Goal: Find specific fact: Find specific fact

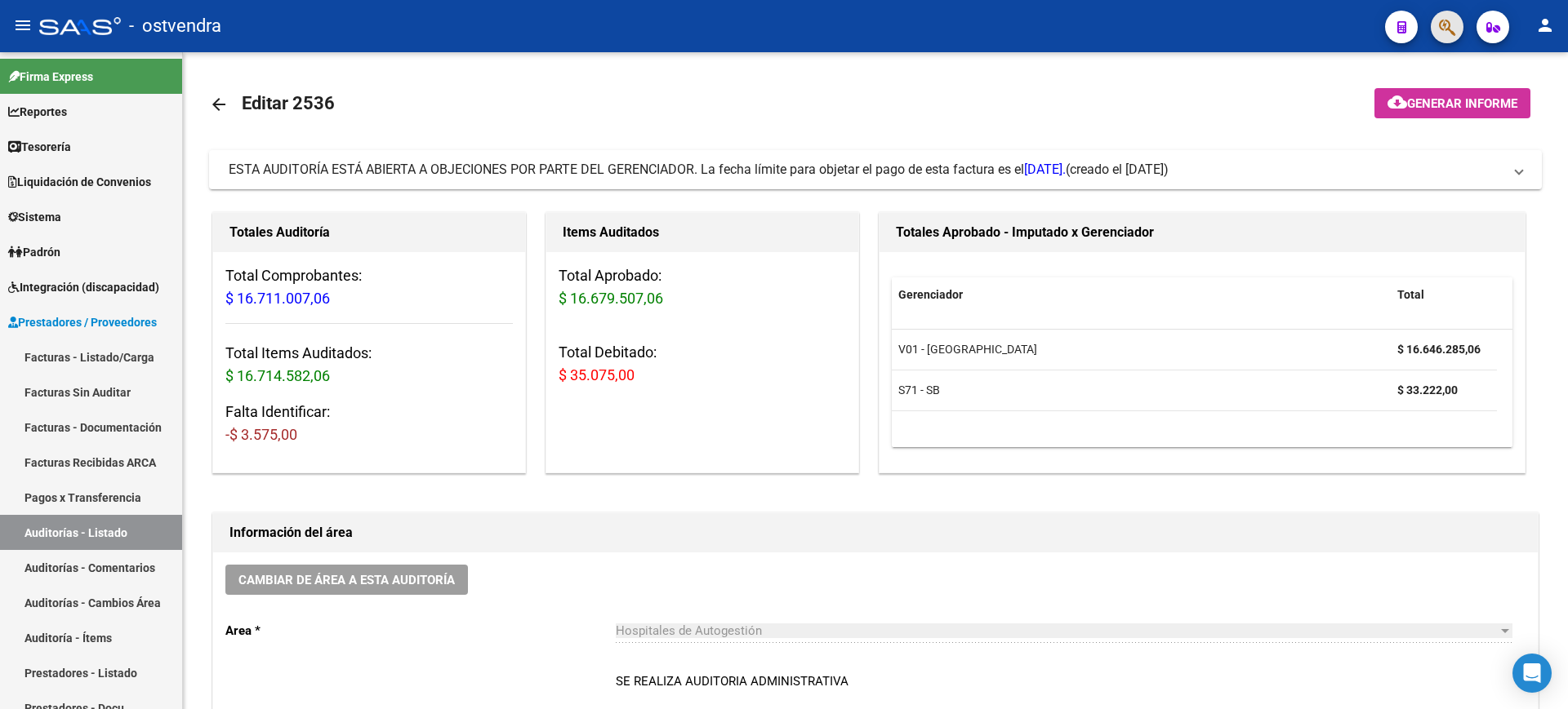
click at [1458, 28] on button "button" at bounding box center [1447, 27] width 33 height 33
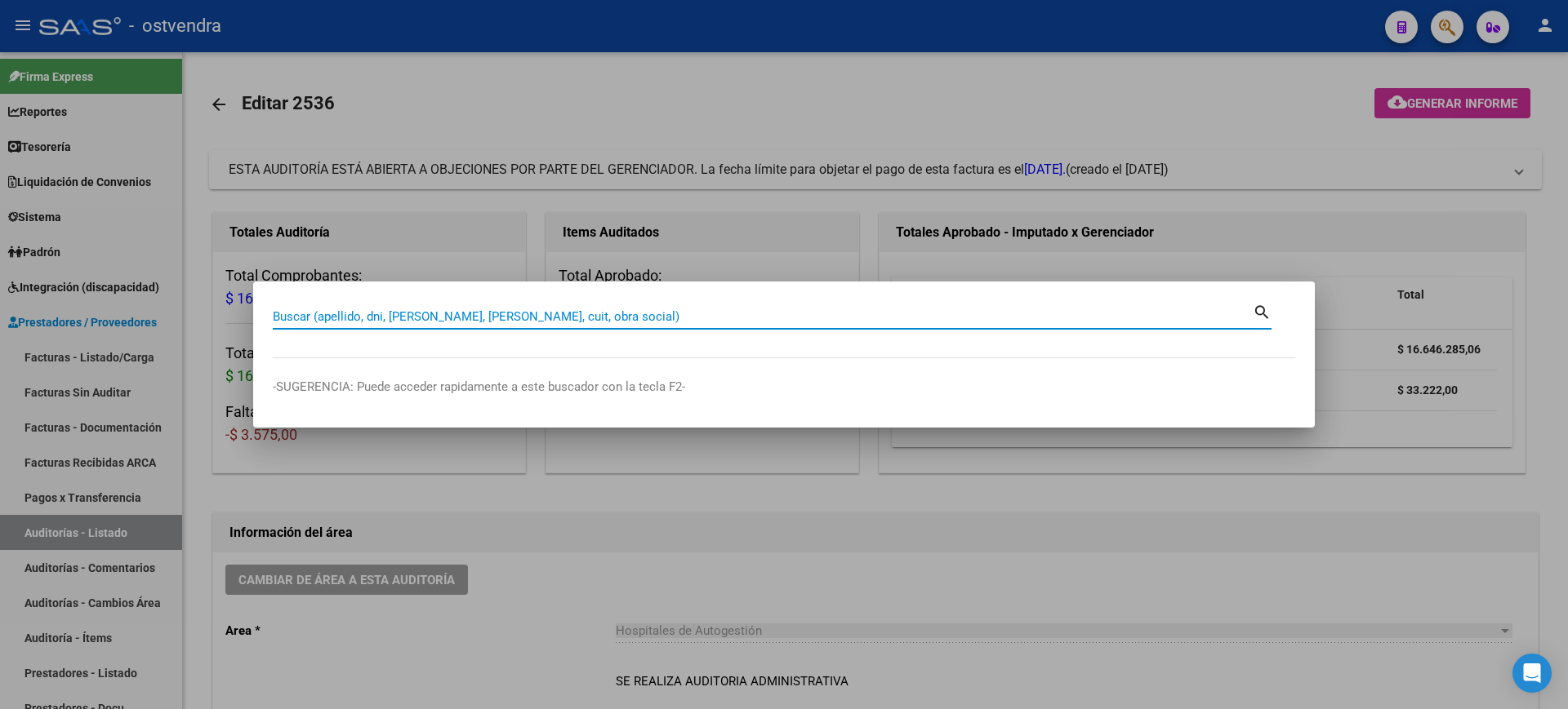
paste input "57021259"
type input "57021259"
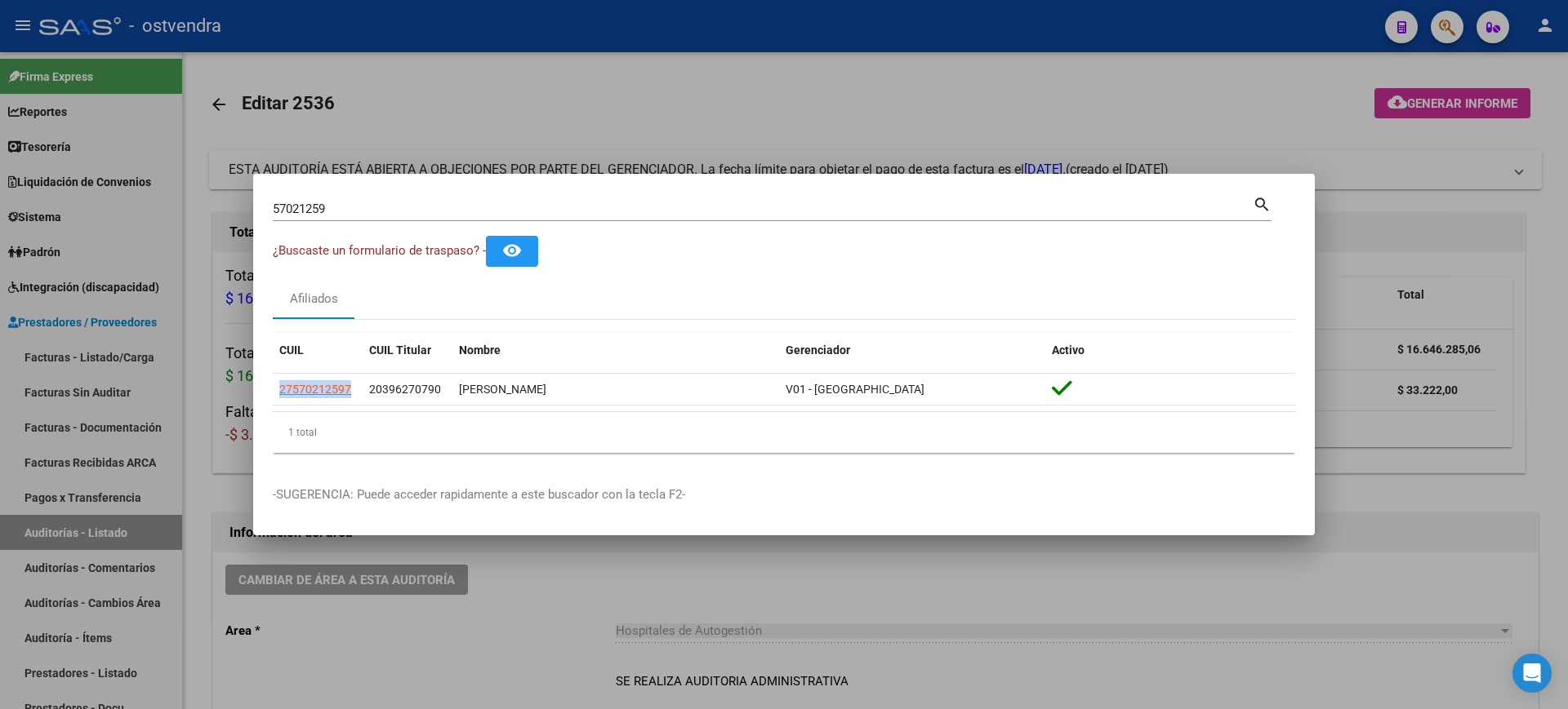
drag, startPoint x: 370, startPoint y: 395, endPoint x: 266, endPoint y: 395, distance: 104.0
click at [266, 395] on mat-dialog-content "57021259 Buscar (apellido, dni, cuil, nro traspaso, cuit, obra social) search ¿…" at bounding box center [784, 329] width 1062 height 272
copy datatable-body-row "27570212597"
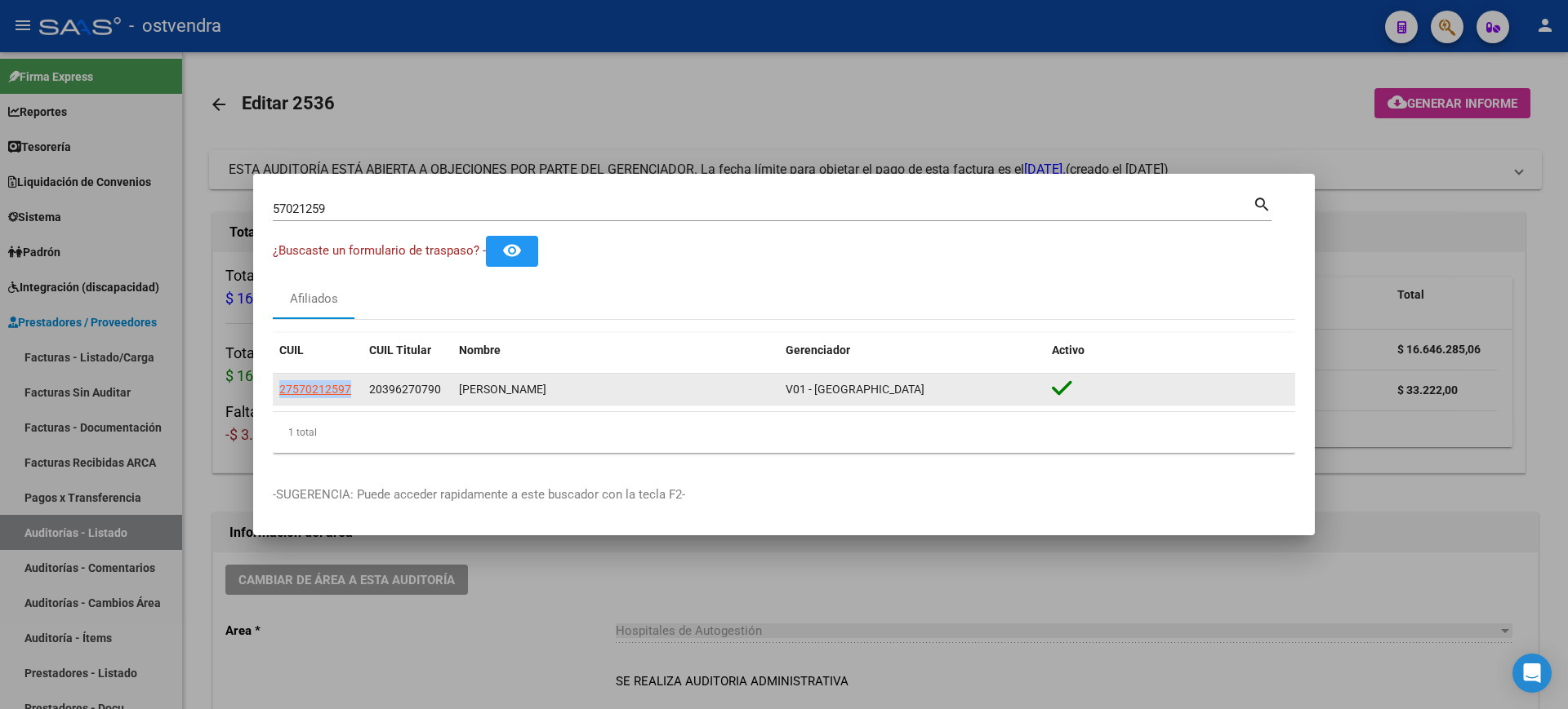
drag, startPoint x: 599, startPoint y: 392, endPoint x: 452, endPoint y: 396, distance: 147.1
click at [452, 396] on datatable-body-cell "[PERSON_NAME]" at bounding box center [615, 389] width 326 height 32
copy div "[PERSON_NAME]"
